Goal: Navigation & Orientation: Find specific page/section

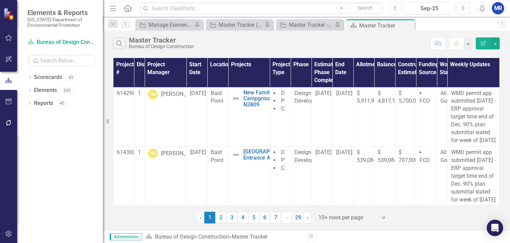
click at [275, 37] on div "Search Master Tracker Bureau of Design Construction Comment Favorite Edit Report" at bounding box center [307, 42] width 408 height 22
click at [298, 42] on div "Search Master Tracker Bureau of Design Construction" at bounding box center [270, 43] width 314 height 12
click at [30, 103] on icon "Dropdown" at bounding box center [29, 104] width 5 height 4
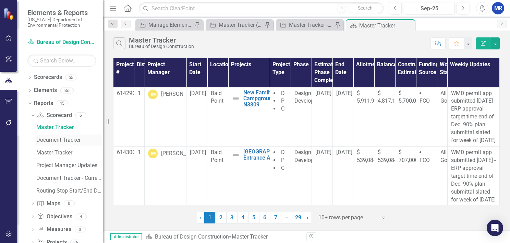
click at [49, 139] on div "Document Tracker" at bounding box center [69, 140] width 67 height 6
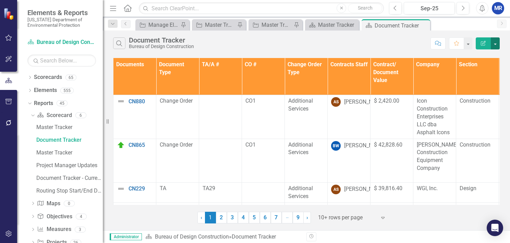
click at [497, 43] on button "button" at bounding box center [495, 43] width 9 height 12
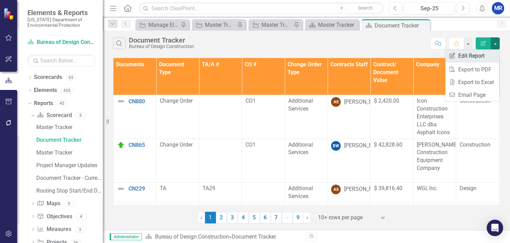
click at [474, 56] on link "Edit Report Edit Report" at bounding box center [473, 55] width 54 height 13
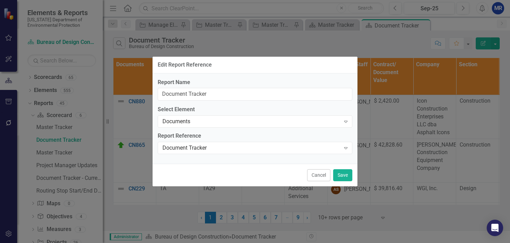
click at [322, 173] on button "Cancel" at bounding box center [318, 175] width 23 height 12
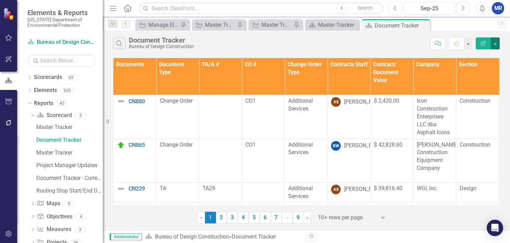
click at [496, 43] on button "button" at bounding box center [495, 43] width 9 height 12
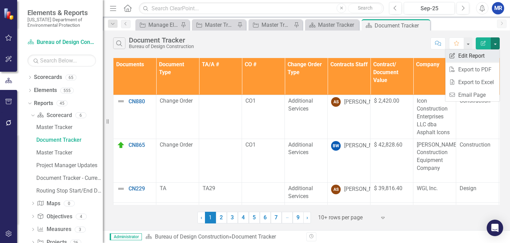
click at [472, 55] on link "Edit Report Edit Report" at bounding box center [473, 55] width 54 height 13
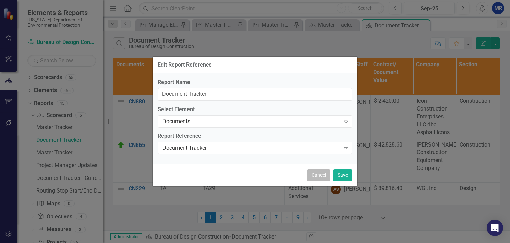
click at [320, 176] on button "Cancel" at bounding box center [318, 175] width 23 height 12
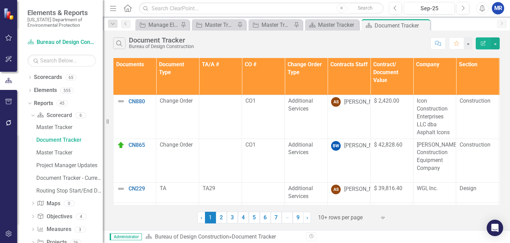
click at [483, 42] on icon "Edit Report" at bounding box center [484, 43] width 6 height 5
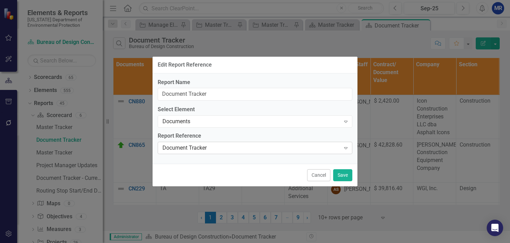
click at [336, 148] on div "Document Tracker" at bounding box center [252, 148] width 178 height 8
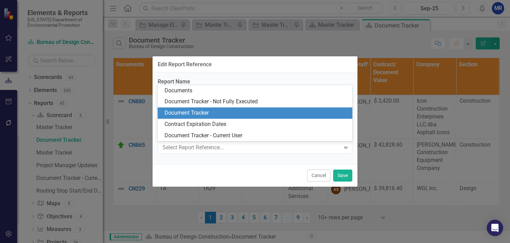
click at [246, 177] on div "Cancel Save" at bounding box center [255, 175] width 205 height 23
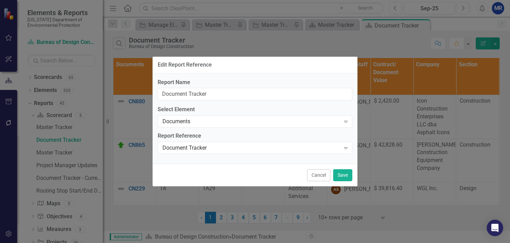
click at [317, 175] on button "Cancel" at bounding box center [318, 175] width 23 height 12
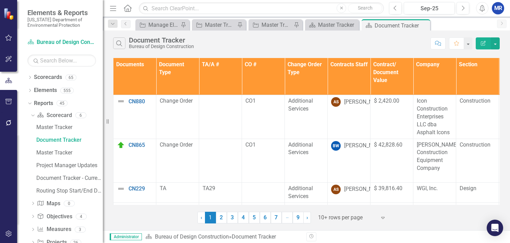
click at [483, 43] on icon "Edit Report" at bounding box center [484, 43] width 6 height 5
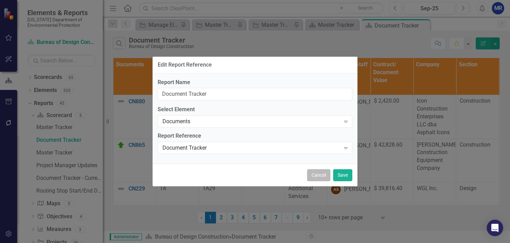
click at [324, 173] on button "Cancel" at bounding box center [318, 175] width 23 height 12
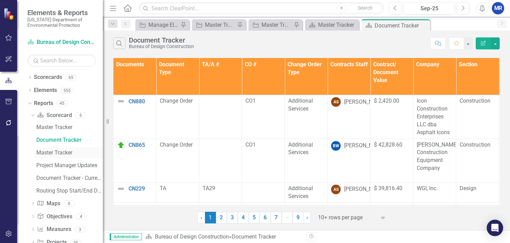
click at [51, 153] on div "Master Tracker" at bounding box center [69, 153] width 67 height 6
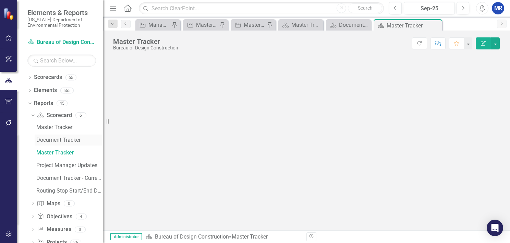
click at [51, 141] on div "Document Tracker" at bounding box center [69, 140] width 67 height 6
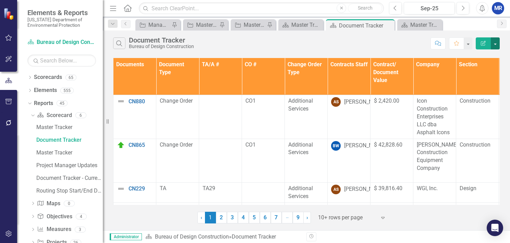
click at [496, 42] on button "button" at bounding box center [495, 43] width 9 height 12
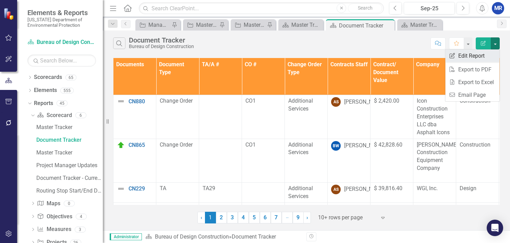
click at [473, 58] on link "Edit Report Edit Report" at bounding box center [473, 55] width 54 height 13
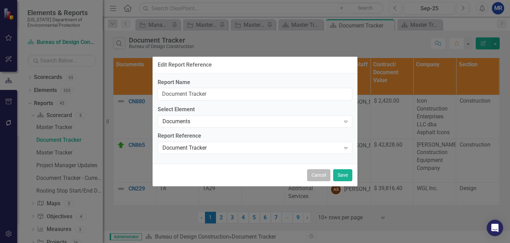
click at [314, 173] on button "Cancel" at bounding box center [318, 175] width 23 height 12
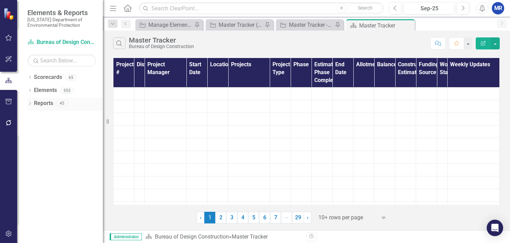
click at [30, 103] on icon "Dropdown" at bounding box center [29, 104] width 5 height 4
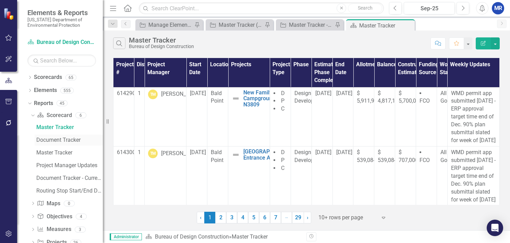
click at [44, 140] on div "Document Tracker" at bounding box center [69, 140] width 67 height 6
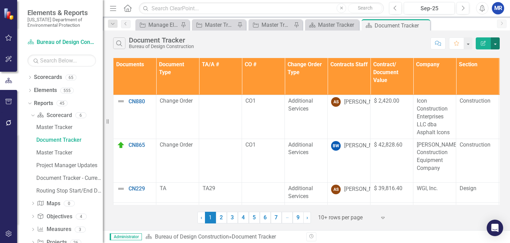
click at [497, 44] on button "button" at bounding box center [495, 43] width 9 height 12
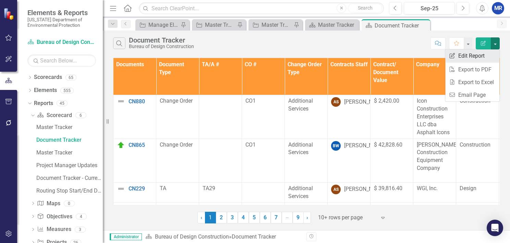
click at [468, 55] on link "Edit Report Edit Report" at bounding box center [473, 55] width 54 height 13
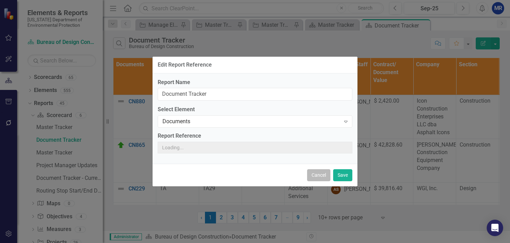
click at [320, 169] on button "Cancel" at bounding box center [318, 175] width 23 height 12
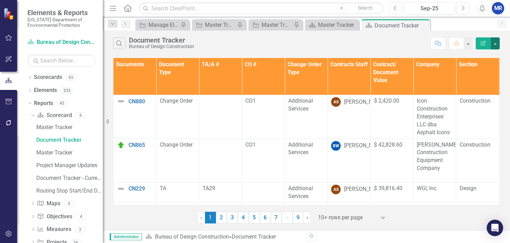
click at [499, 43] on button "button" at bounding box center [495, 43] width 9 height 12
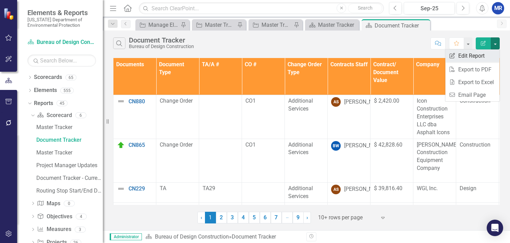
click at [474, 54] on link "Edit Report Edit Report" at bounding box center [473, 55] width 54 height 13
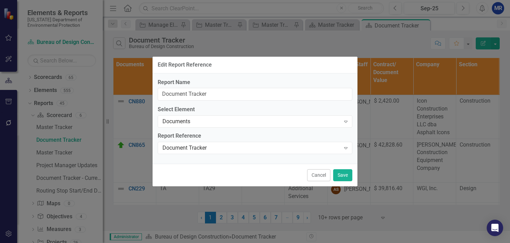
click at [322, 177] on button "Cancel" at bounding box center [318, 175] width 23 height 12
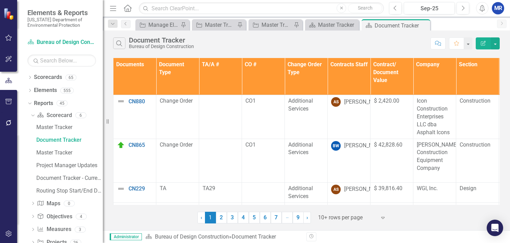
scroll to position [43, 0]
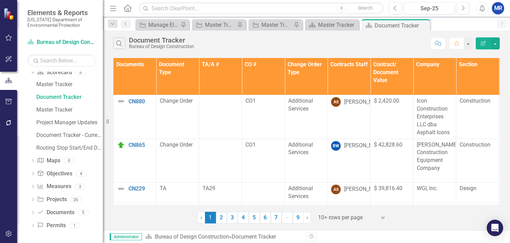
click at [8, 235] on icon "button" at bounding box center [8, 234] width 6 height 6
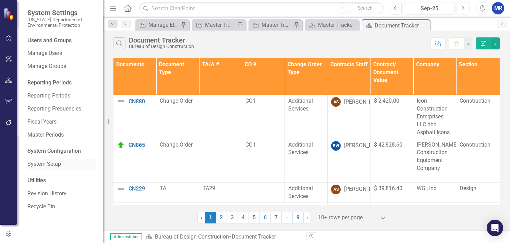
click at [47, 165] on link "System Setup" at bounding box center [61, 164] width 69 height 8
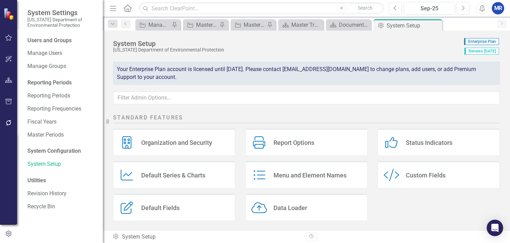
click at [417, 173] on div "Custom Fields" at bounding box center [426, 175] width 40 height 8
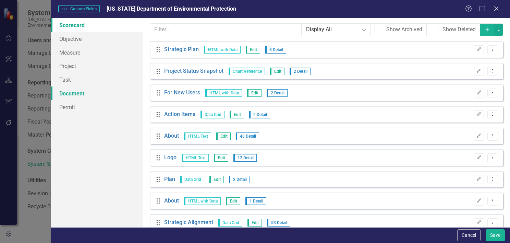
click at [82, 95] on link "Document" at bounding box center [97, 93] width 92 height 14
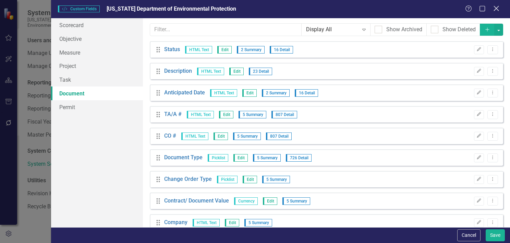
click at [498, 8] on icon "Close" at bounding box center [496, 8] width 9 height 7
